Goal: Check status

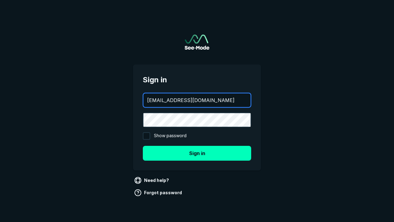
type input "[EMAIL_ADDRESS][DOMAIN_NAME]"
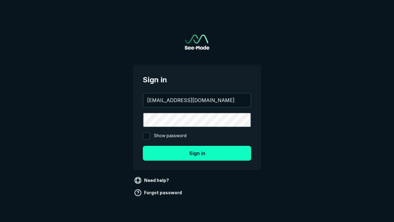
click at [197, 153] on button "Sign in" at bounding box center [197, 153] width 108 height 15
